Goal: Task Accomplishment & Management: Use online tool/utility

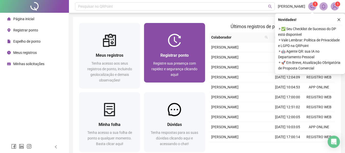
click at [158, 47] on div "Registrar ponto Registre sua presença com rapidez e segurança clicando aqui!" at bounding box center [174, 65] width 61 height 36
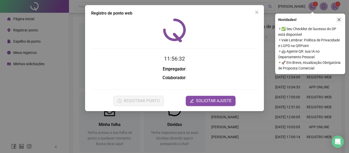
click at [339, 20] on icon "close" at bounding box center [339, 20] width 4 height 4
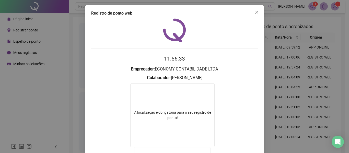
click at [302, 30] on div "Registro de ponto web 11:56:33 Empregador : ECONOMY CONTABILIDADE LTDA Colabora…" at bounding box center [174, 76] width 349 height 153
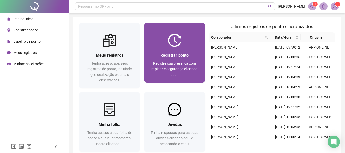
click at [202, 33] on div "Registrar ponto Registre sua presença com rapidez e segurança clicando aqui!" at bounding box center [174, 53] width 61 height 60
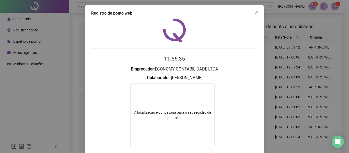
drag, startPoint x: 289, startPoint y: 53, endPoint x: 226, endPoint y: 45, distance: 63.9
click at [289, 53] on div "Registro de ponto web 11:56:35 Empregador : ECONOMY CONTABILIDADE LTDA Colabora…" at bounding box center [174, 76] width 349 height 153
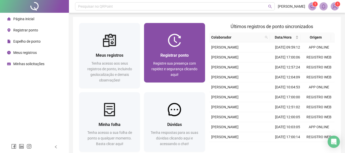
click at [197, 44] on div at bounding box center [174, 40] width 61 height 13
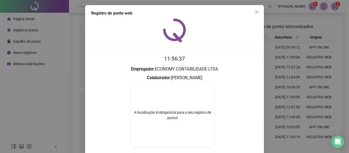
scroll to position [26, 0]
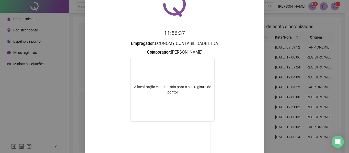
click at [273, 60] on div "Registro de ponto web 11:56:37 Empregador : ECONOMY CONTABILIDADE LTDA Colabora…" at bounding box center [174, 76] width 349 height 153
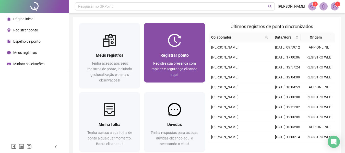
click at [190, 51] on div "Registrar ponto Registre sua presença com rapidez e segurança clicando aqui!" at bounding box center [174, 65] width 61 height 36
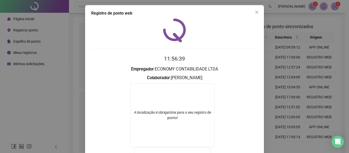
click at [289, 69] on div "Registro de ponto web 11:56:39 Empregador : ECONOMY CONTABILIDADE LTDA Colabora…" at bounding box center [174, 76] width 349 height 153
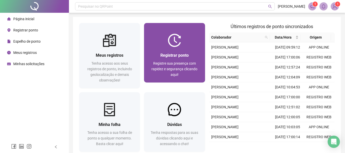
click at [195, 54] on div "Registrar ponto" at bounding box center [174, 55] width 49 height 6
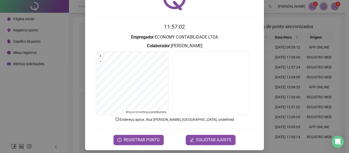
scroll to position [35, 0]
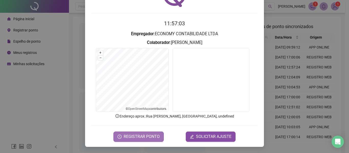
click at [153, 136] on span "REGISTRAR PONTO" at bounding box center [142, 137] width 36 height 6
